Goal: Entertainment & Leisure: Consume media (video, audio)

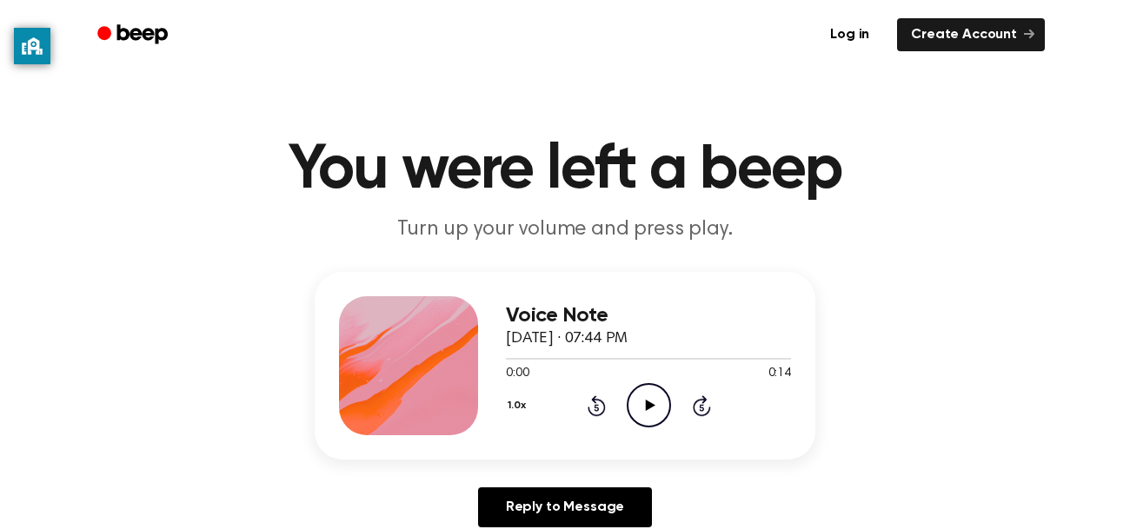
click at [673, 420] on div "1.0x Rewind 5 seconds Play Audio Skip 5 seconds" at bounding box center [648, 405] width 285 height 44
click at [656, 394] on icon "Play Audio" at bounding box center [648, 405] width 44 height 44
click at [667, 404] on icon "Play Audio" at bounding box center [648, 405] width 44 height 44
click at [640, 393] on icon "Play Audio" at bounding box center [648, 405] width 44 height 44
